Goal: Entertainment & Leisure: Consume media (video, audio)

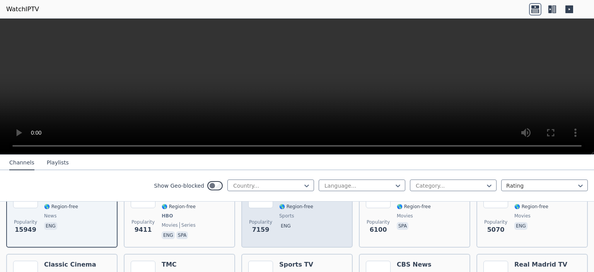
scroll to position [77, 0]
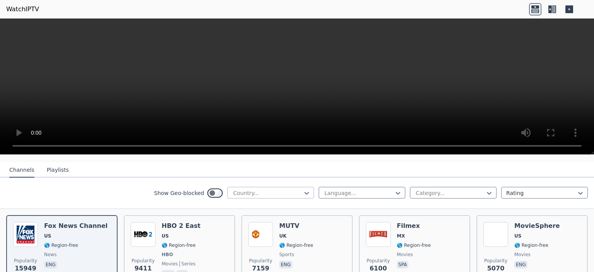
click at [276, 189] on div at bounding box center [268, 193] width 70 height 8
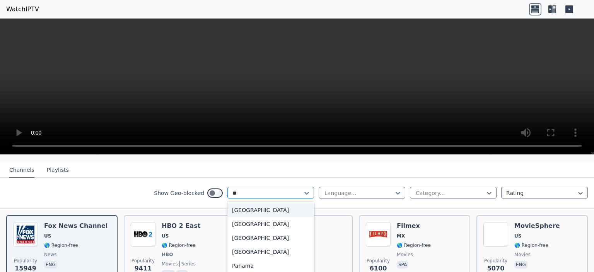
type input "***"
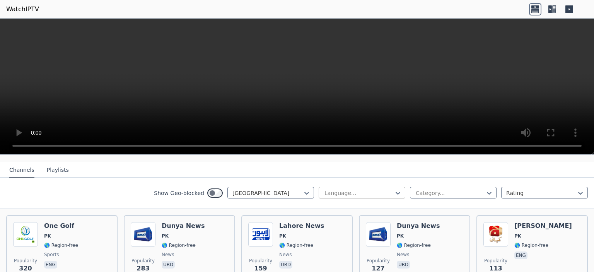
click at [325, 189] on div at bounding box center [359, 193] width 70 height 8
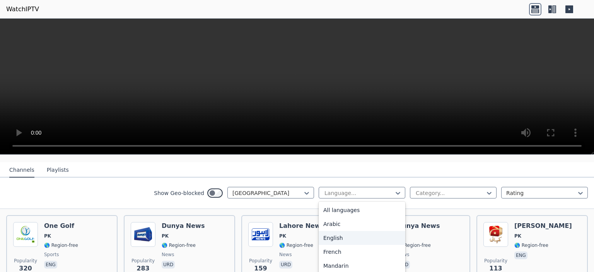
click at [334, 231] on div "English" at bounding box center [362, 238] width 87 height 14
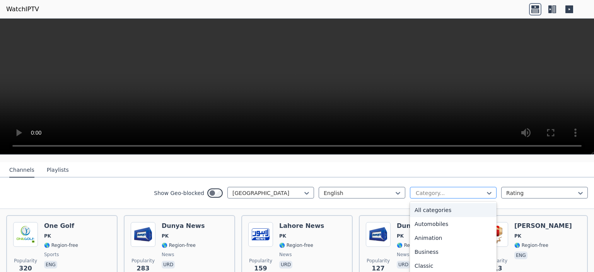
click at [424, 189] on div at bounding box center [450, 193] width 70 height 8
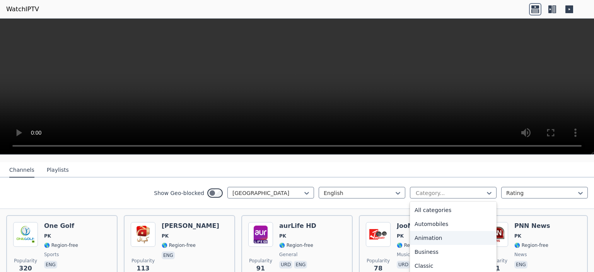
type input "*"
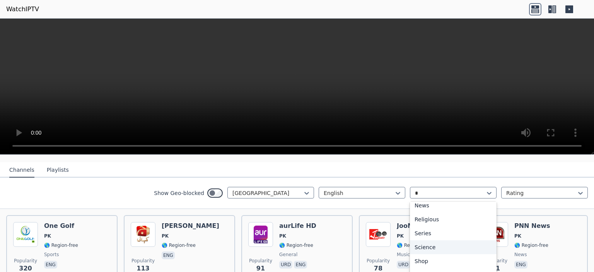
scroll to position [124, 0]
click at [428, 252] on div "Shop" at bounding box center [453, 254] width 87 height 14
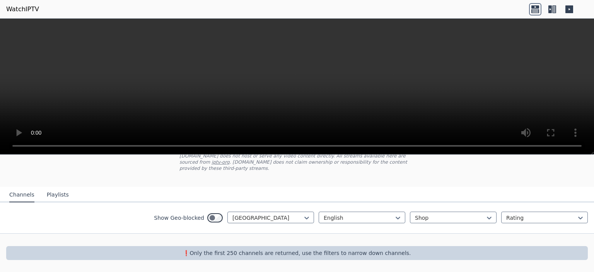
scroll to position [46, 0]
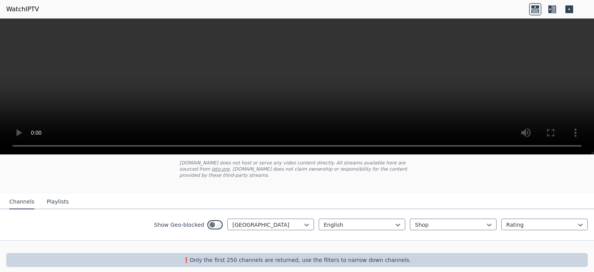
click at [462, 183] on div "WatchIPTV - Free IPTV streams from across the world [DOMAIN_NAME] does not host…" at bounding box center [297, 194] width 594 height 169
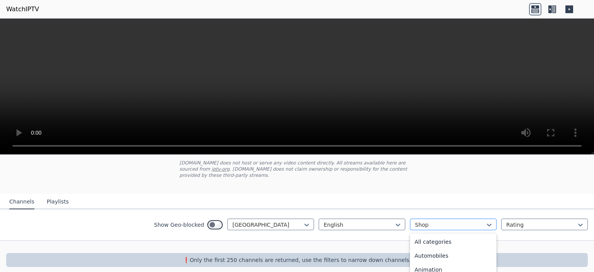
click at [449, 221] on div at bounding box center [450, 225] width 70 height 8
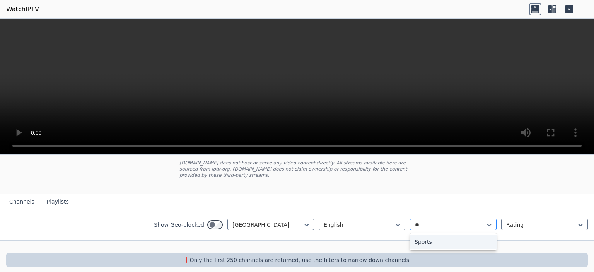
type input "***"
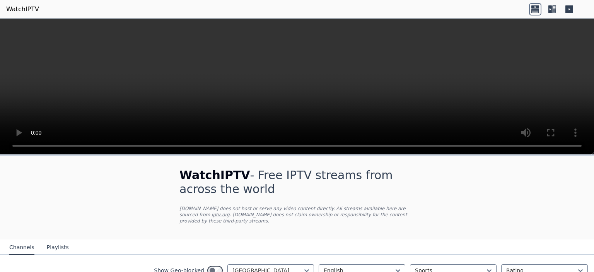
scroll to position [115, 0]
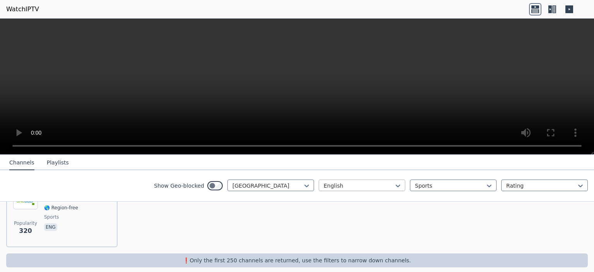
click at [354, 182] on div at bounding box center [359, 186] width 70 height 8
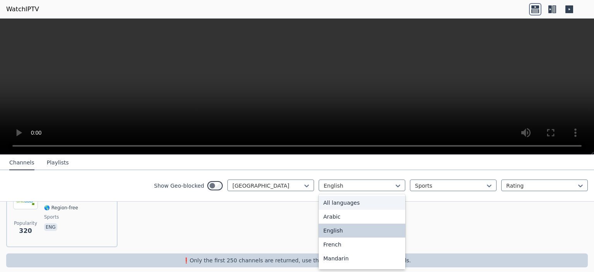
click at [349, 202] on div "All languages" at bounding box center [362, 203] width 87 height 14
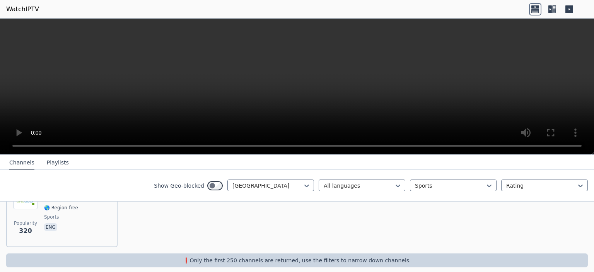
scroll to position [76, 0]
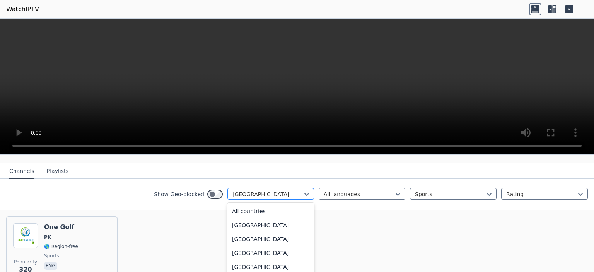
click at [264, 190] on div at bounding box center [268, 194] width 70 height 8
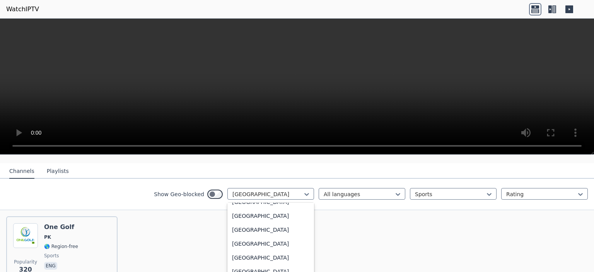
scroll to position [0, 0]
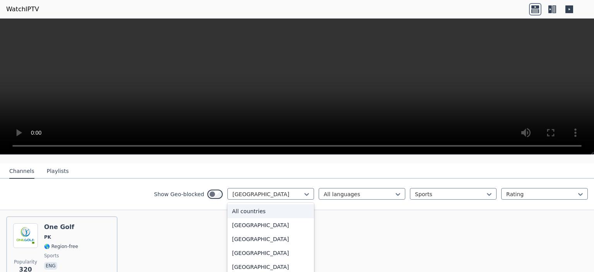
click at [251, 204] on div "All countries" at bounding box center [271, 211] width 87 height 14
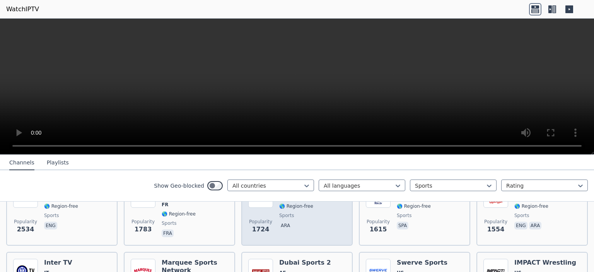
scroll to position [154, 0]
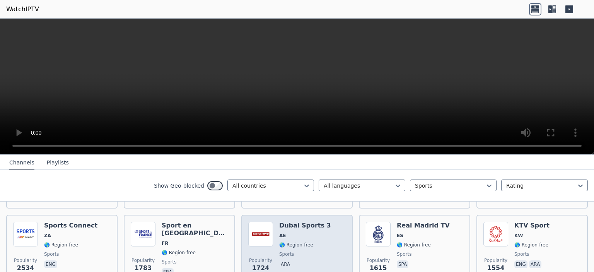
click at [302, 251] on span "sports" at bounding box center [305, 254] width 52 height 6
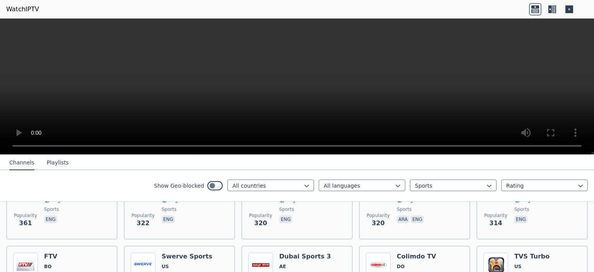
scroll to position [773, 0]
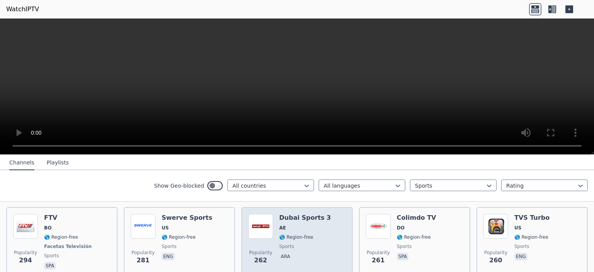
click at [316, 243] on span "sports" at bounding box center [305, 246] width 52 height 6
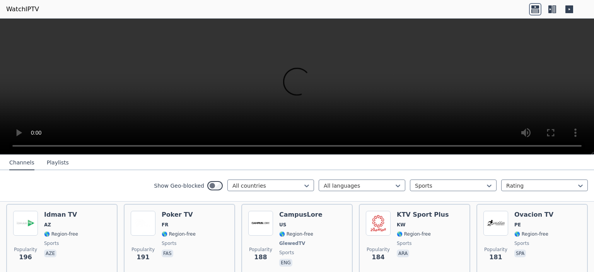
scroll to position [1121, 0]
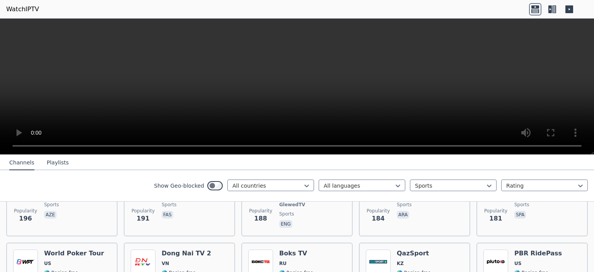
click at [62, 165] on button "Playlists" at bounding box center [58, 163] width 22 height 15
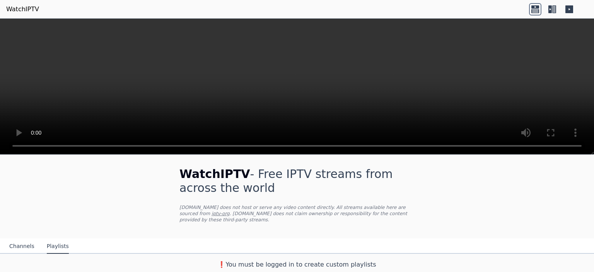
scroll to position [0, 0]
click at [23, 240] on button "Channels" at bounding box center [21, 247] width 25 height 15
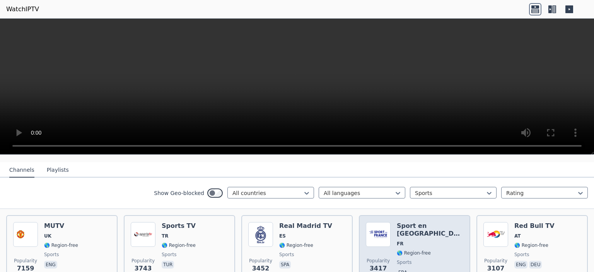
scroll to position [116, 0]
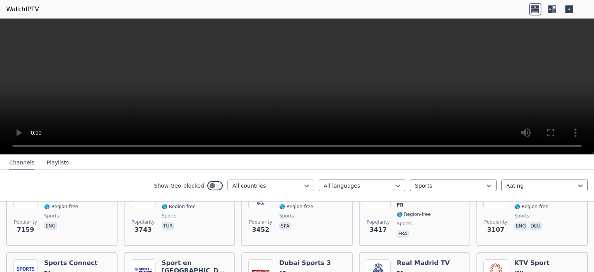
click at [286, 185] on div at bounding box center [268, 186] width 70 height 8
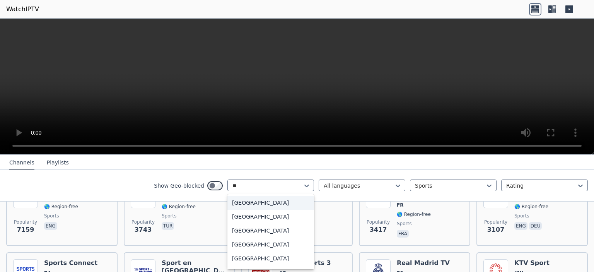
type input "***"
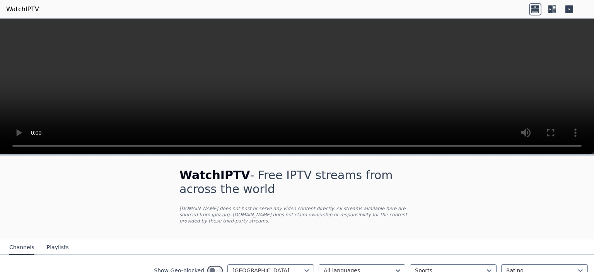
scroll to position [46, 0]
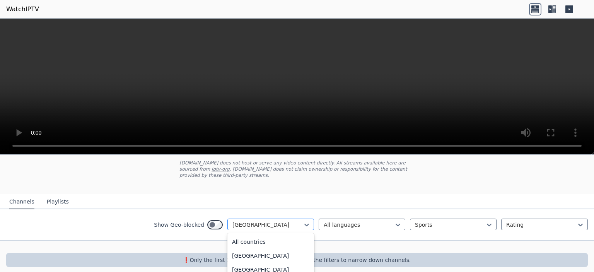
click at [292, 221] on div at bounding box center [268, 225] width 70 height 8
click at [271, 235] on div "All countries" at bounding box center [271, 242] width 87 height 14
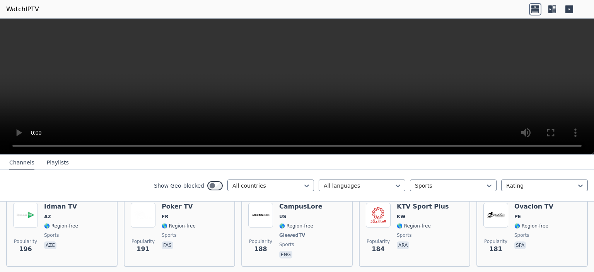
scroll to position [1052, 0]
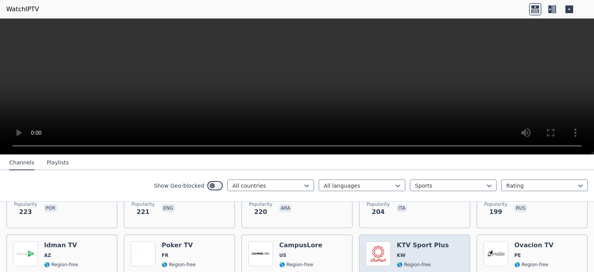
click at [415, 242] on h6 "KTV Sport Plus" at bounding box center [423, 246] width 52 height 8
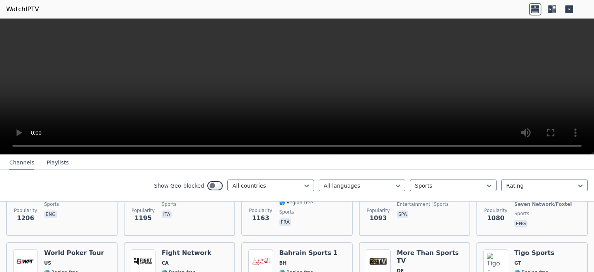
scroll to position [394, 0]
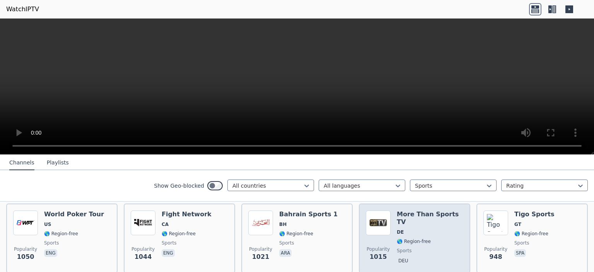
click at [414, 229] on span "DE" at bounding box center [430, 232] width 67 height 6
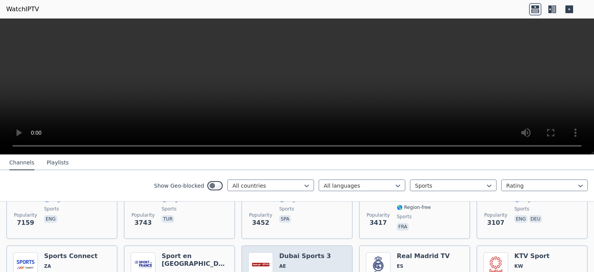
scroll to position [84, 0]
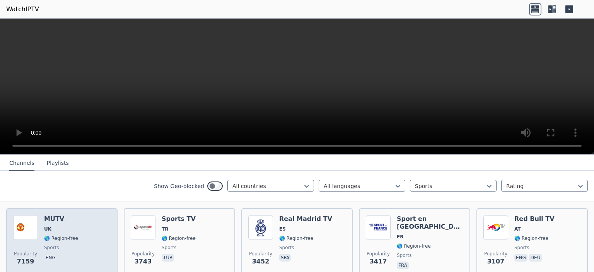
click at [93, 233] on div "Popularity 7159 MUTV [GEOGRAPHIC_DATA] 🌎 Region-free sports eng" at bounding box center [62, 243] width 98 height 56
